Goal: Contribute content: Add original content to the website for others to see

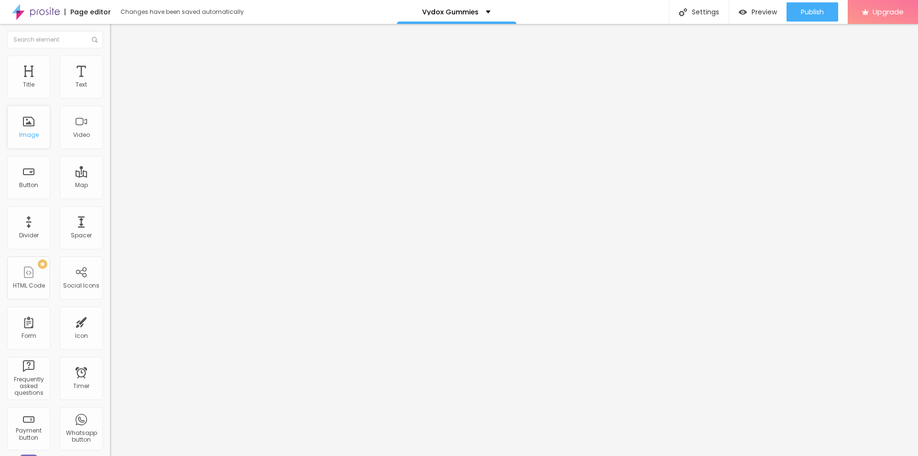
click at [29, 120] on div "Image" at bounding box center [28, 127] width 43 height 43
click at [114, 139] on icon "button" at bounding box center [117, 136] width 6 height 6
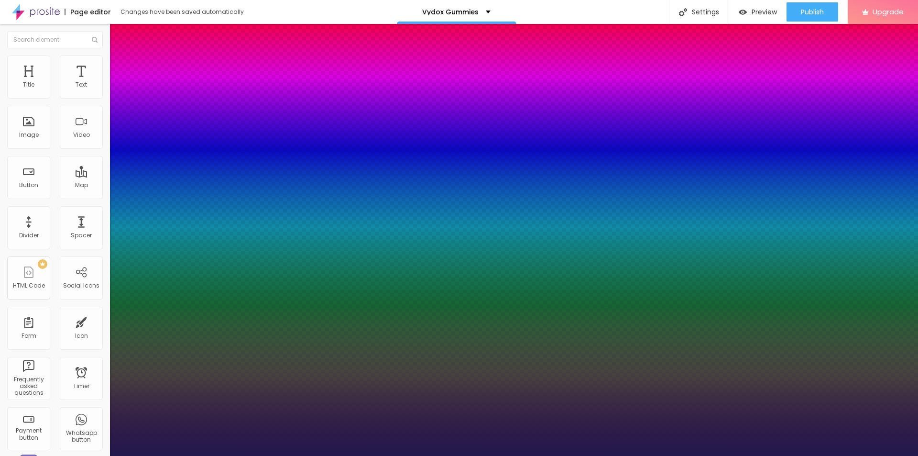
drag, startPoint x: 129, startPoint y: 267, endPoint x: 162, endPoint y: 270, distance: 33.6
type input "1"
type input "20"
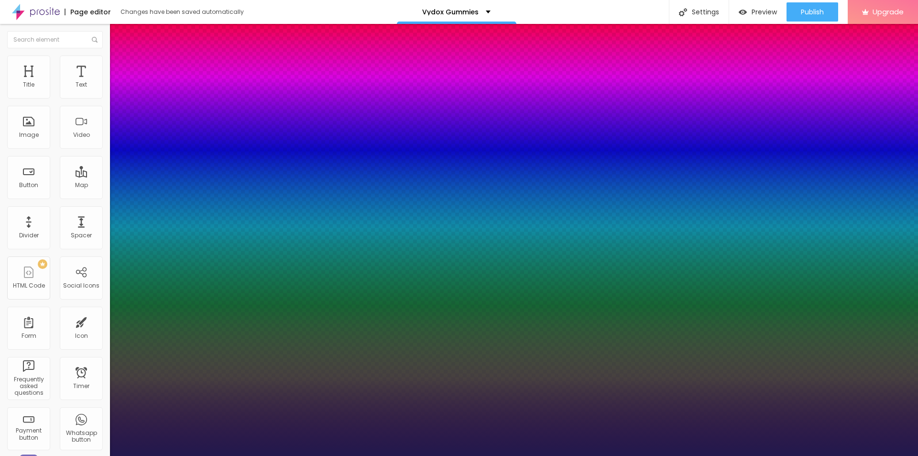
type input "1"
type input "26"
type input "1"
type input "29"
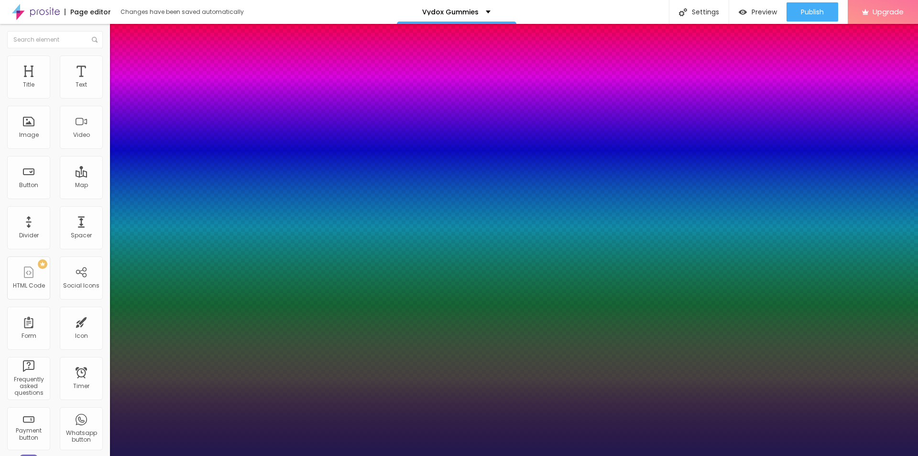
type input "29"
type input "1"
type input "31"
type input "1"
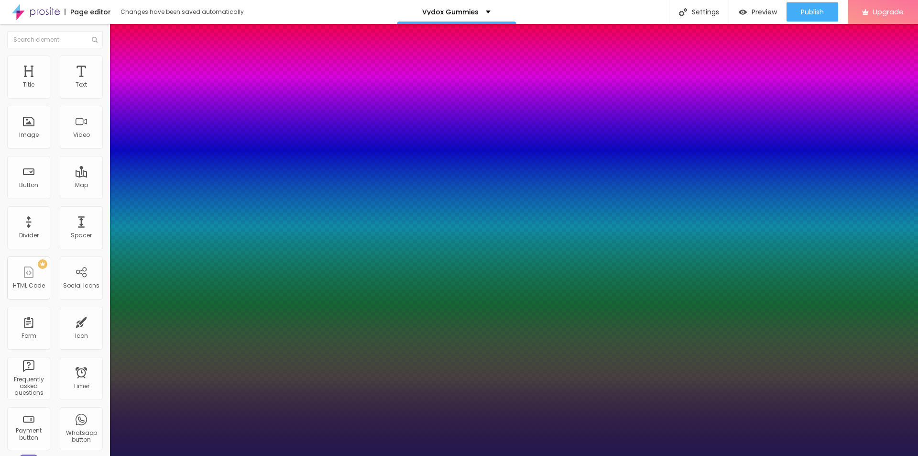
type input "36"
type input "1"
type input "38"
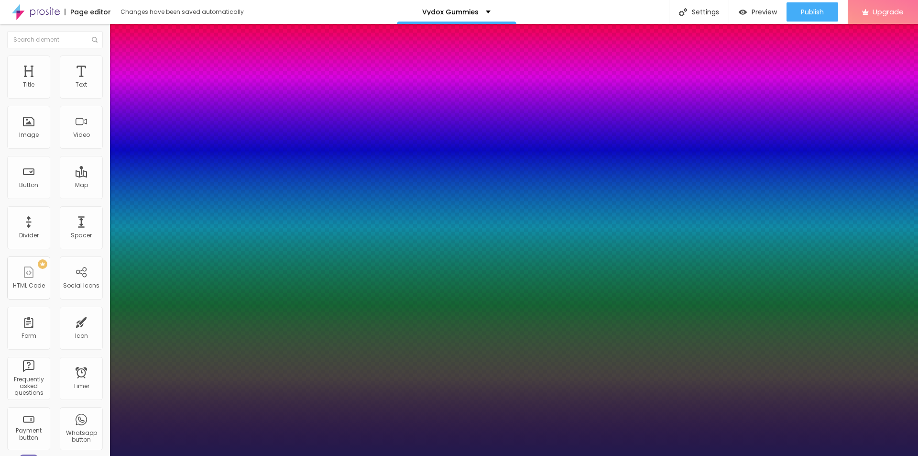
type input "1"
type input "40"
type input "1"
type input "42"
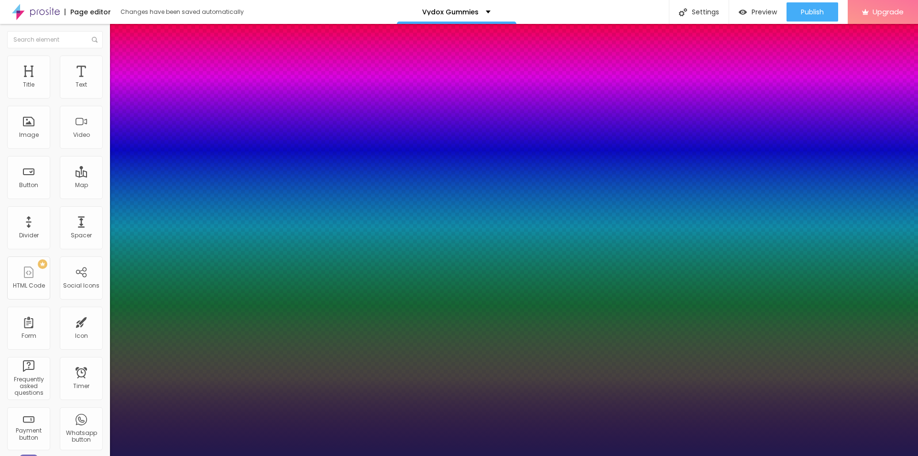
type input "42"
type input "1"
drag, startPoint x: 132, startPoint y: 271, endPoint x: 149, endPoint y: 269, distance: 17.3
type input "42"
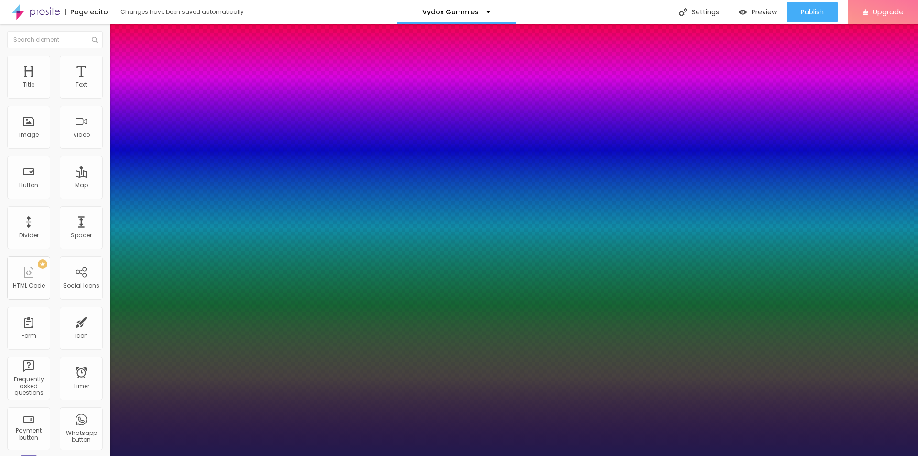
click at [396, 455] on div at bounding box center [459, 456] width 918 height 0
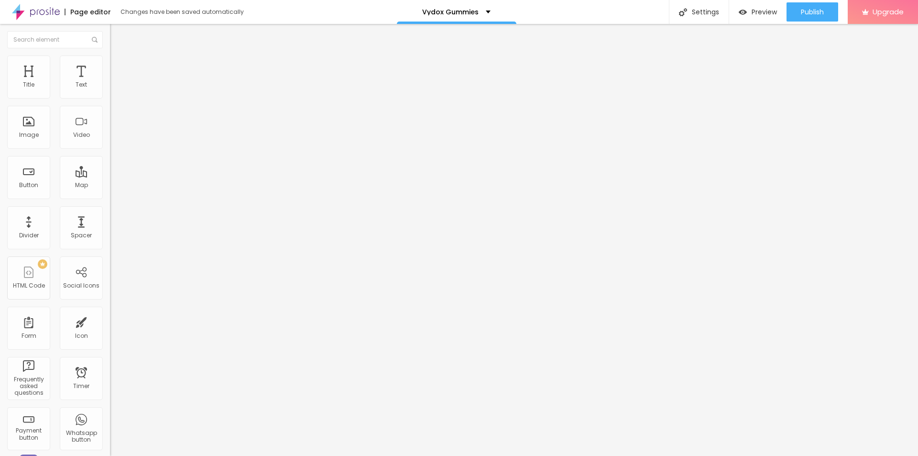
click at [110, 82] on span "Add image" at bounding box center [129, 78] width 39 height 8
click at [110, 97] on input "text" at bounding box center [167, 92] width 115 height 10
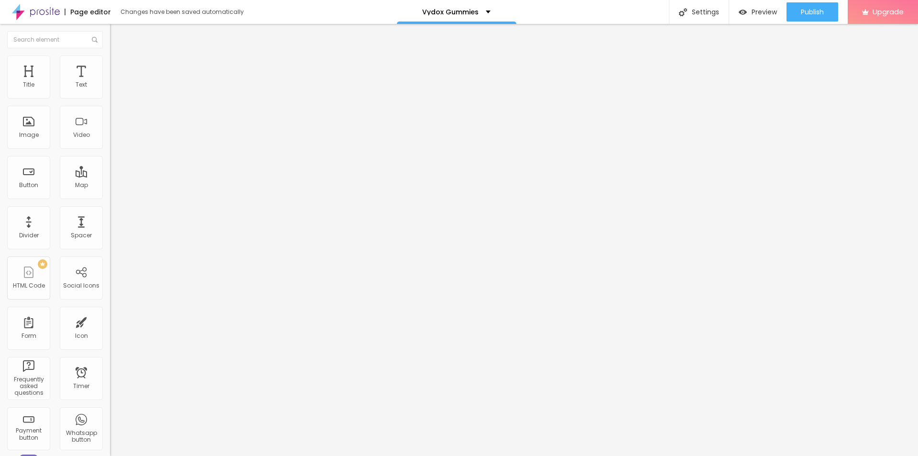
paste input "Vydox [DEMOGRAPHIC_DATA][MEDICAL_DATA]"
type input "Vydox [DEMOGRAPHIC_DATA][MEDICAL_DATA]"
click at [110, 196] on input "https://" at bounding box center [167, 192] width 115 height 10
paste input "[DOMAIN_NAME][URL]"
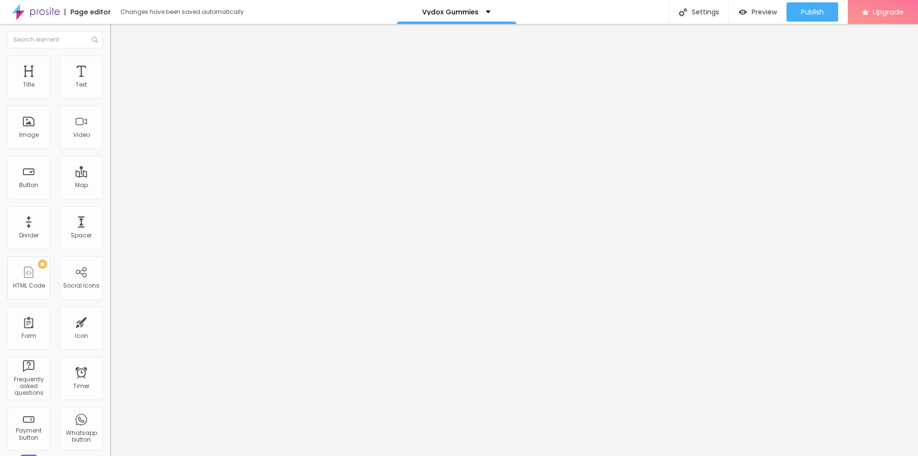
type input "[URL][DOMAIN_NAME]"
click at [110, 58] on img at bounding box center [114, 59] width 9 height 9
type input "95"
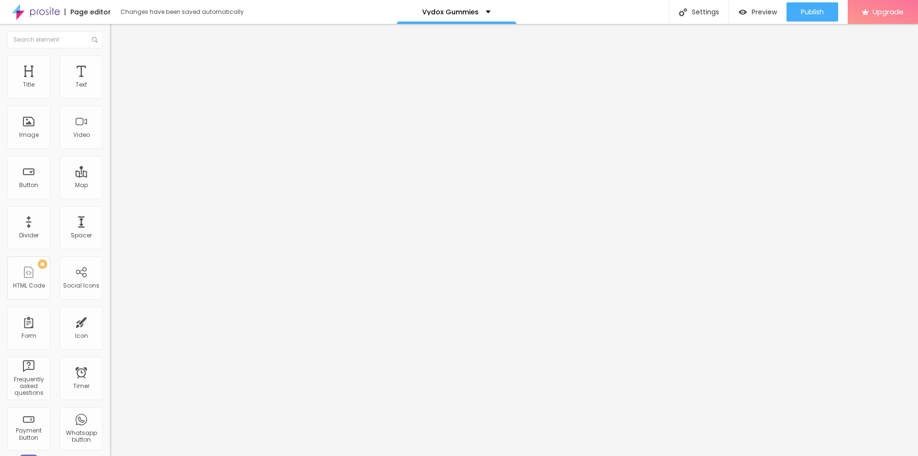
type input "85"
type input "80"
type input "75"
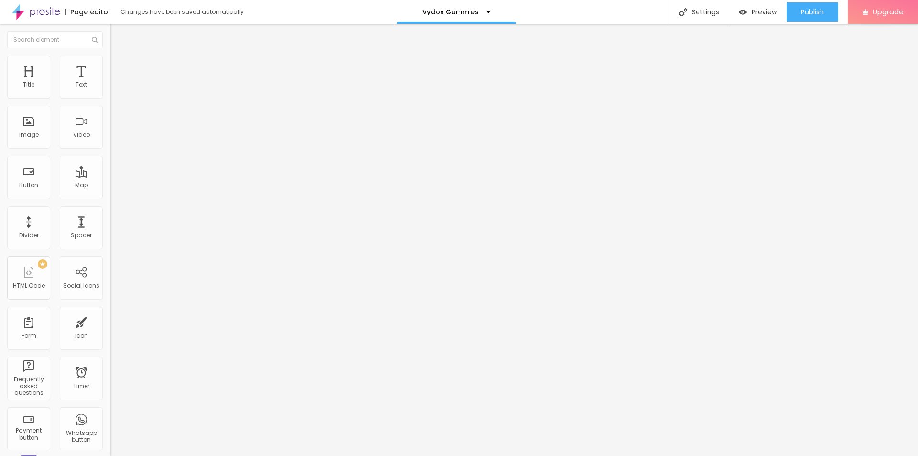
type input "75"
type input "70"
drag, startPoint x: 96, startPoint y: 101, endPoint x: 68, endPoint y: 101, distance: 28.2
type input "70"
click at [110, 98] on input "range" at bounding box center [141, 94] width 62 height 8
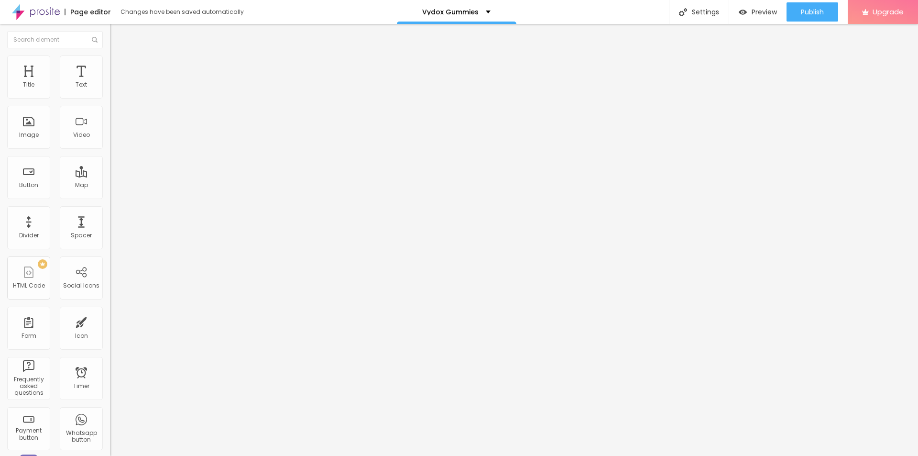
click at [110, 82] on span "Add image" at bounding box center [129, 78] width 39 height 8
click at [110, 196] on input "https://" at bounding box center [167, 192] width 115 height 10
paste input "[DOMAIN_NAME][URL]"
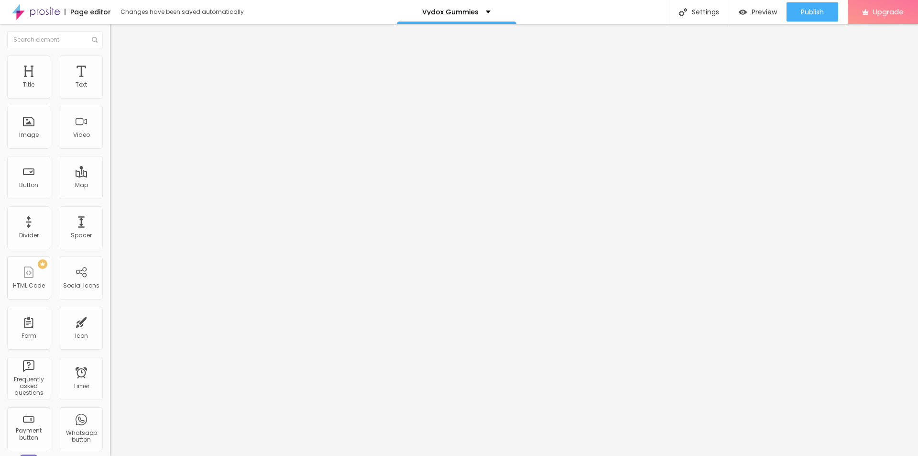
scroll to position [0, 84]
type input "[URL][DOMAIN_NAME]"
click at [110, 97] on input "text" at bounding box center [167, 92] width 115 height 10
paste input "Vydox [DEMOGRAPHIC_DATA][MEDICAL_DATA]"
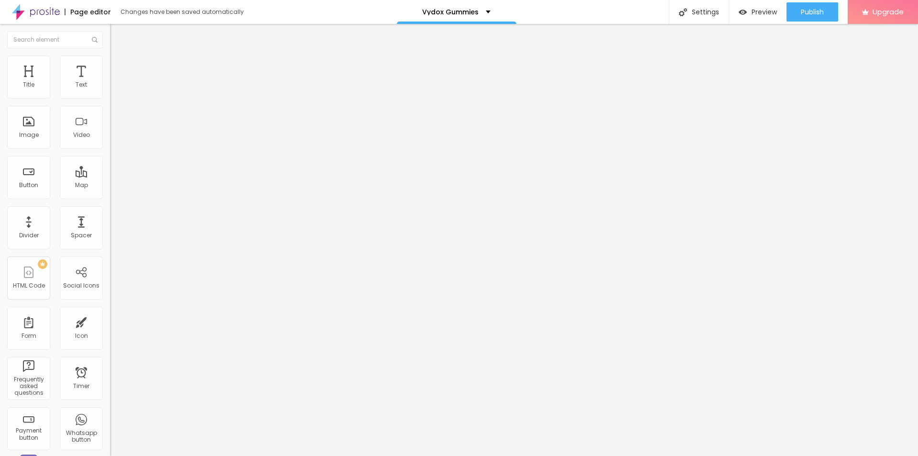
type input "Vydox [DEMOGRAPHIC_DATA][MEDICAL_DATA]"
click at [704, 12] on div "Settings" at bounding box center [699, 12] width 60 height 24
paste input "Vydox [DEMOGRAPHIC_DATA][MEDICAL_DATA]"
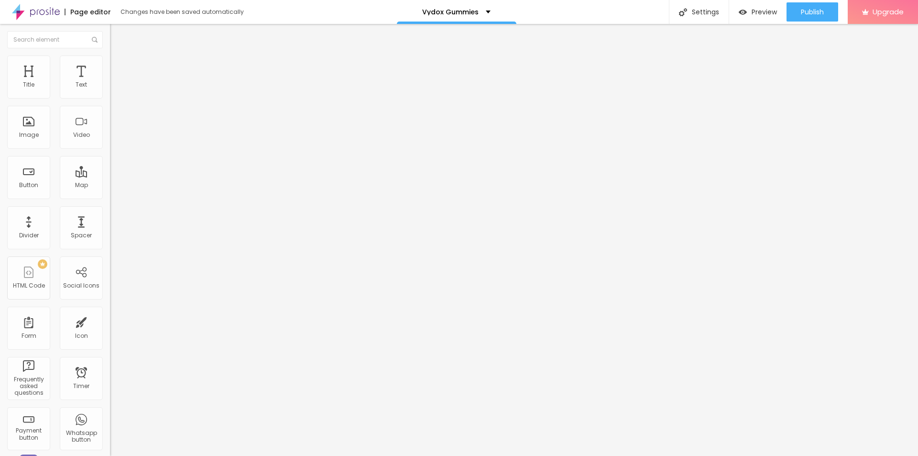
paste input "Reviews 2025 – Benefits, Price & Results"
type input "Vydox [DEMOGRAPHIC_DATA][MEDICAL_DATA] Reviews 2025 – Benefits, Price & Results"
paste textarea "Vydox [DEMOGRAPHIC_DATA][MEDICAL_DATA] is a dietary supplement created to boost…"
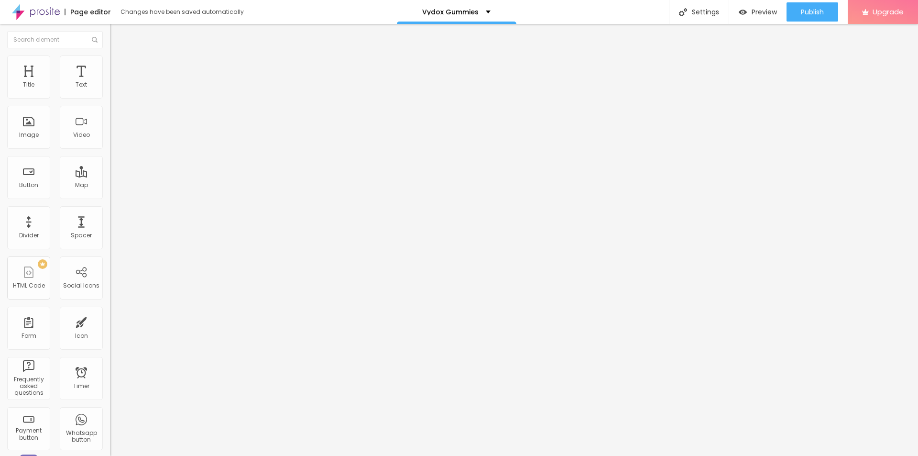
type textarea "Vydox [DEMOGRAPHIC_DATA][MEDICAL_DATA] is a dietary supplement created to boost…"
drag, startPoint x: 459, startPoint y: 231, endPoint x: 363, endPoint y: 229, distance: 95.2
paste textarea "Vydox [DEMOGRAPHIC_DATA][MEDICAL_DATA]"
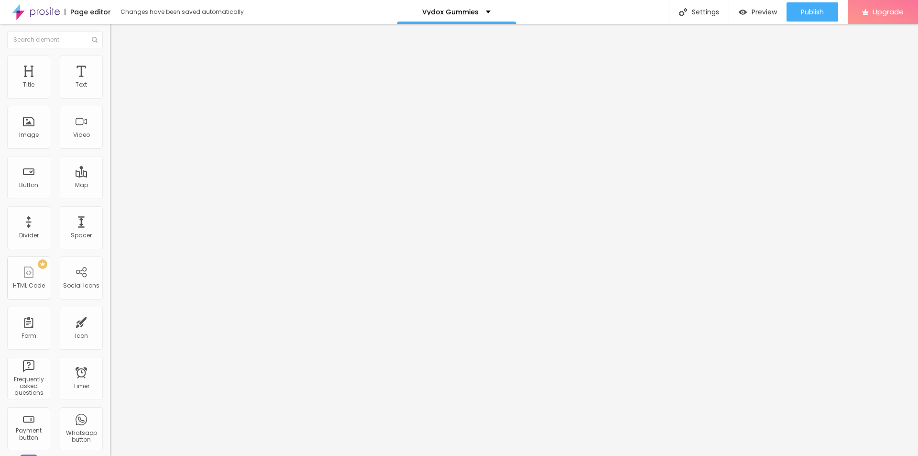
type textarea "Vydox [DEMOGRAPHIC_DATA][MEDICAL_DATA]"
click at [806, 12] on span "Publish" at bounding box center [812, 12] width 23 height 8
click at [756, 66] on link "View page" at bounding box center [785, 67] width 86 height 6
